Goal: Transaction & Acquisition: Purchase product/service

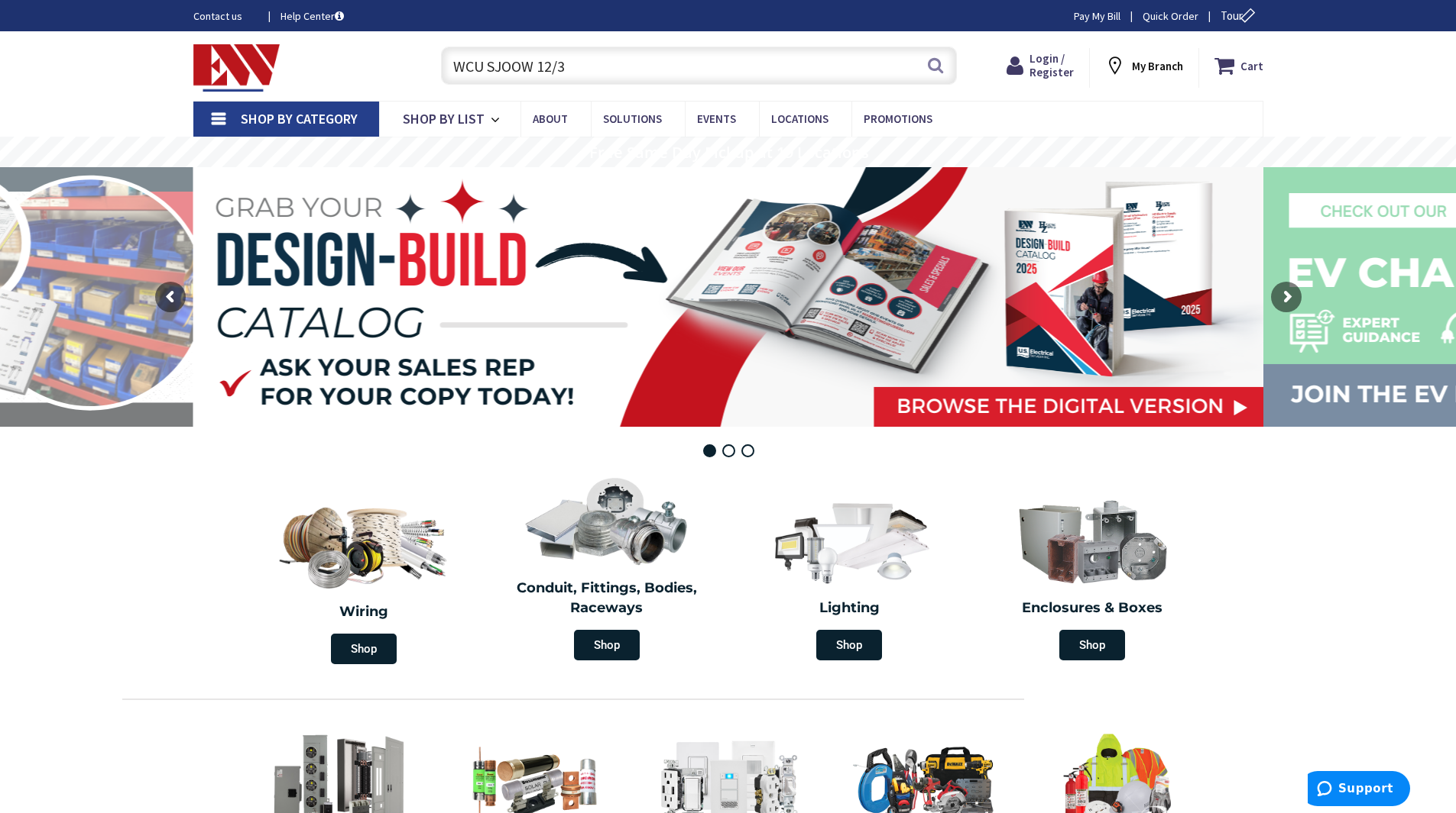
type input "WCU SJOOW 12/3"
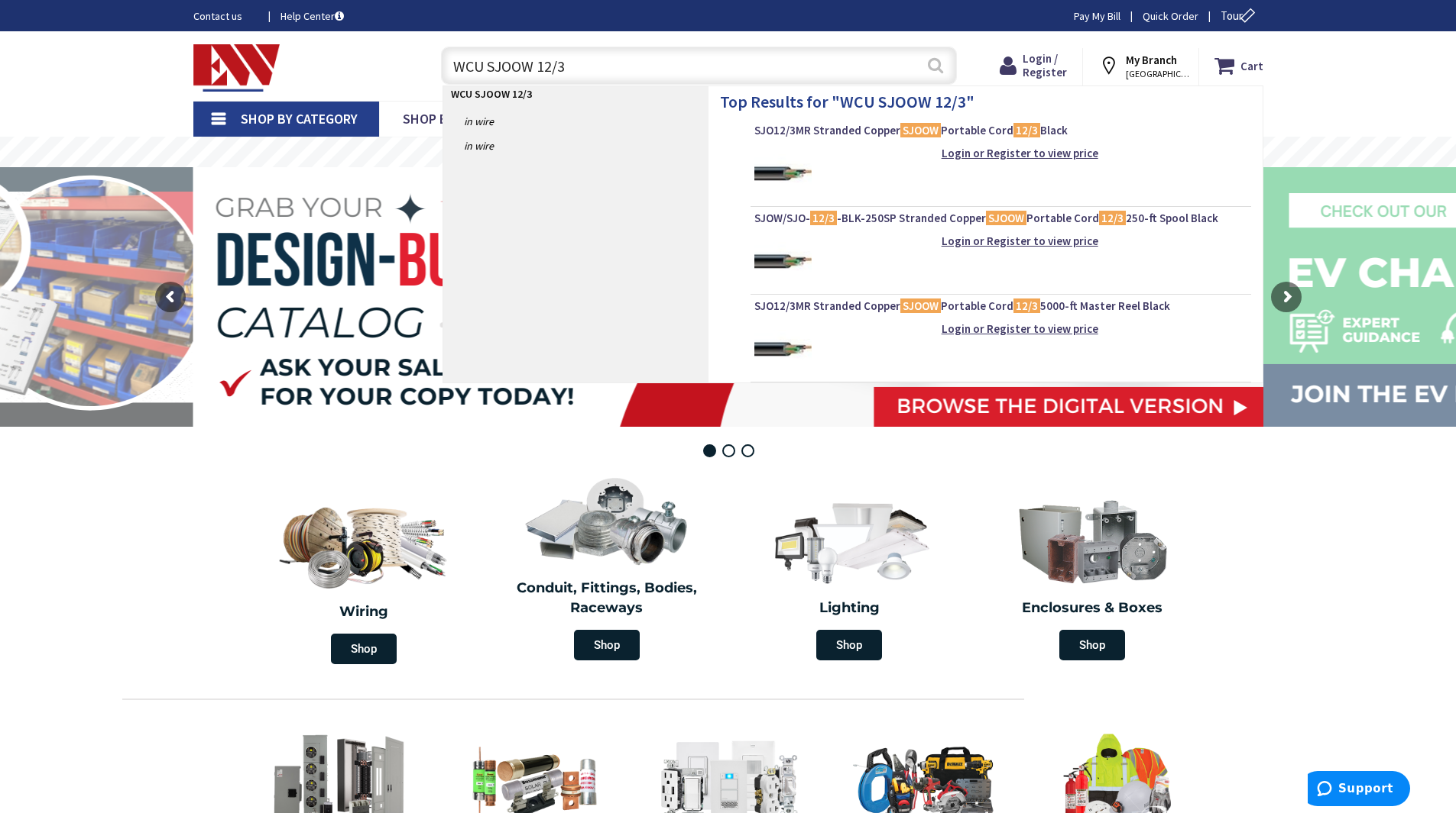
click at [939, 68] on button "Search" at bounding box center [935, 65] width 20 height 34
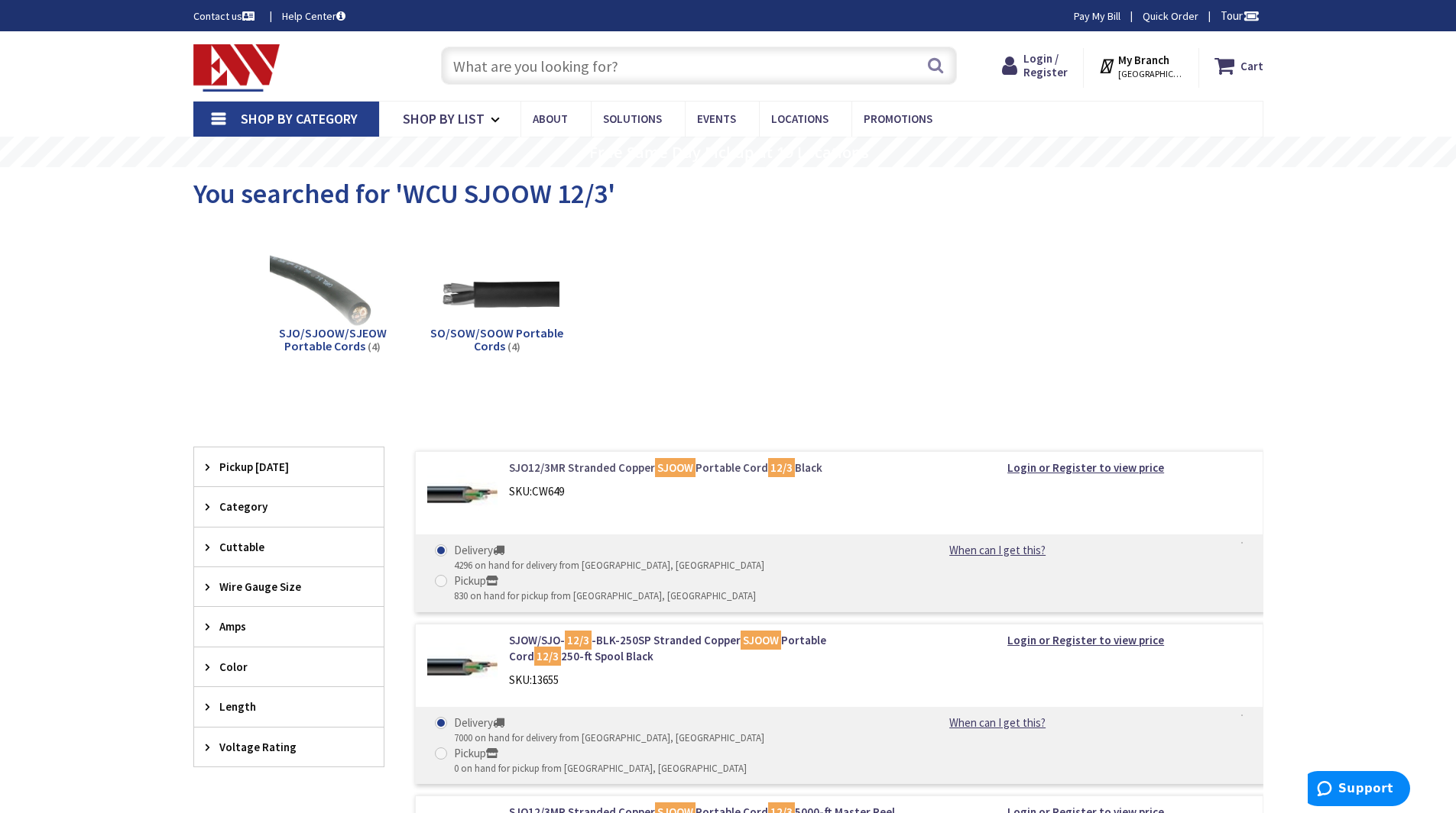
click at [614, 469] on link "SJO12/3MR Stranded Copper SJOOW Portable Cord 12/3 Black" at bounding box center [704, 468] width 389 height 16
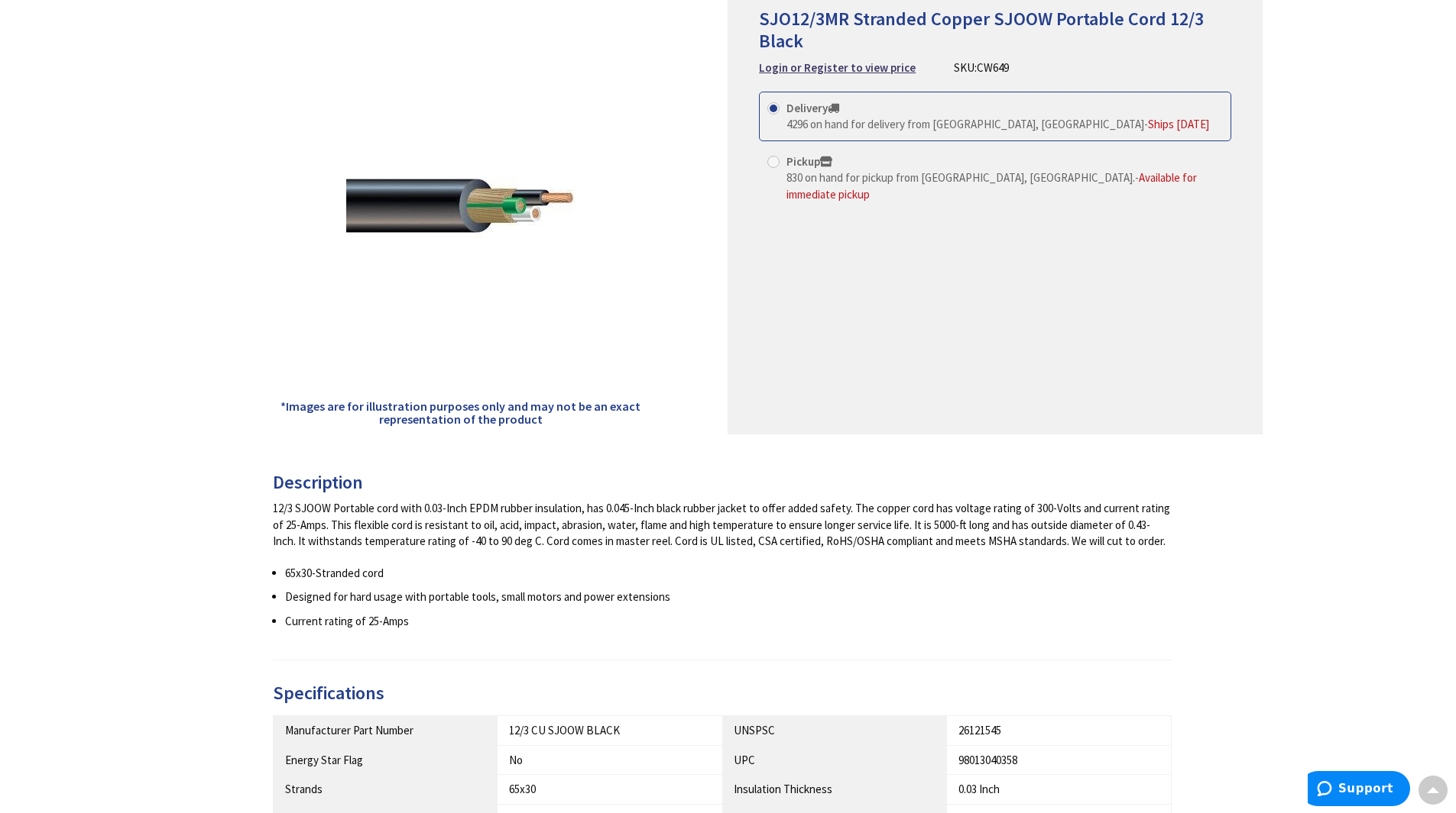
scroll to position [76, 0]
